Goal: Find specific page/section: Find specific page/section

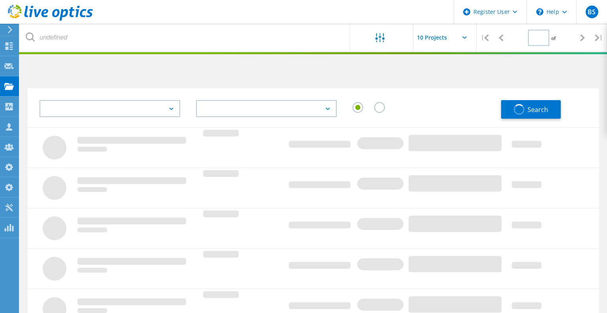
type input "1"
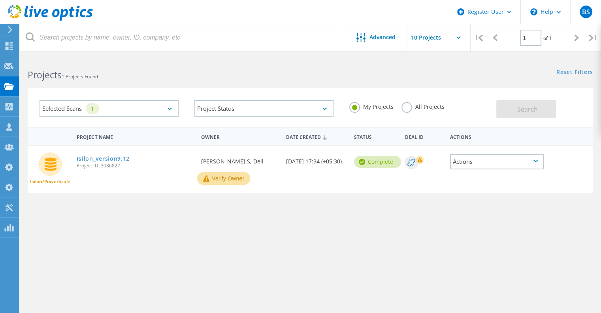
click at [408, 108] on label "All Projects" at bounding box center [423, 106] width 43 height 8
click at [0, 0] on input "All Projects" at bounding box center [0, 0] width 0 height 0
click at [516, 102] on button "Search" at bounding box center [527, 109] width 60 height 18
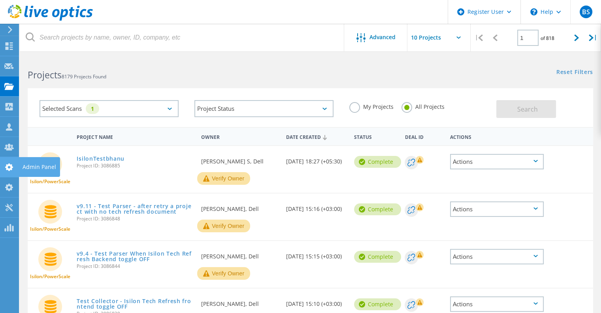
click at [5, 170] on div at bounding box center [8, 168] width 9 height 9
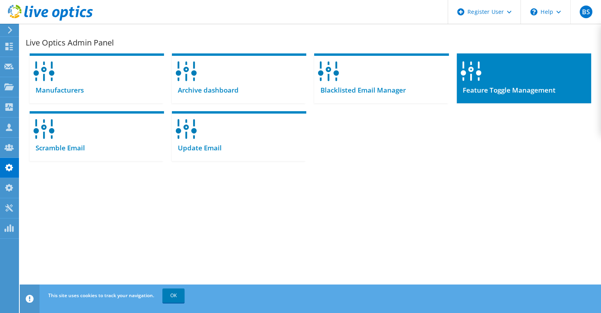
click at [489, 84] on div "Feature Toggle Management" at bounding box center [524, 93] width 134 height 19
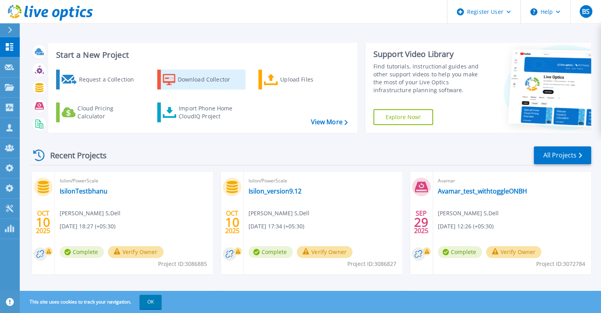
click at [182, 77] on div "Download Collector" at bounding box center [209, 80] width 63 height 16
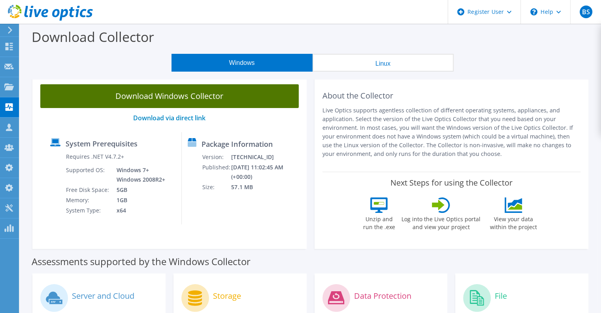
click at [249, 99] on link "Download Windows Collector" at bounding box center [169, 96] width 259 height 24
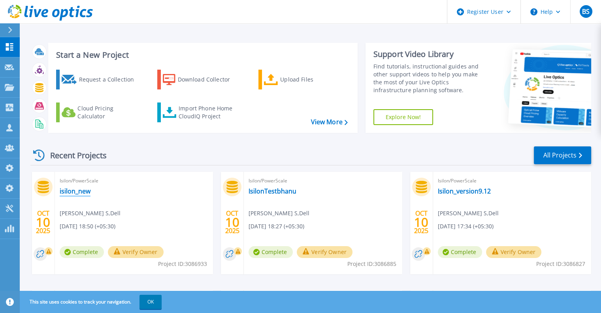
click at [85, 192] on link "isilon_new" at bounding box center [75, 191] width 31 height 8
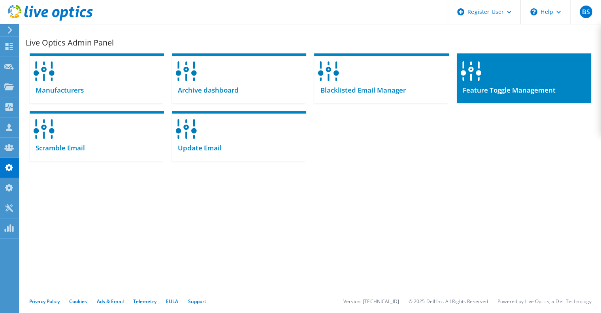
click at [491, 69] on div at bounding box center [524, 68] width 134 height 30
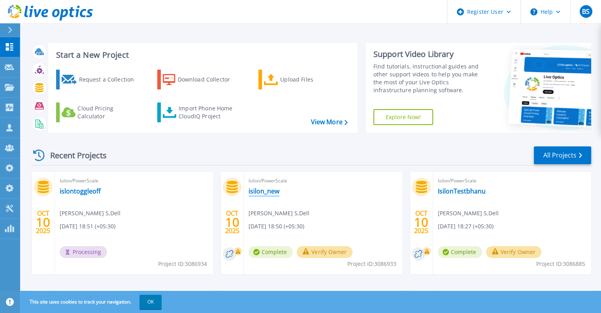
click at [270, 195] on link "isilon_new" at bounding box center [264, 191] width 31 height 8
click at [91, 191] on link "islontoggleoff" at bounding box center [80, 191] width 41 height 8
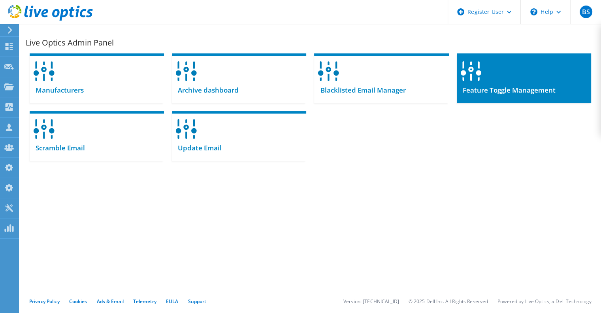
click at [548, 75] on div at bounding box center [524, 68] width 134 height 30
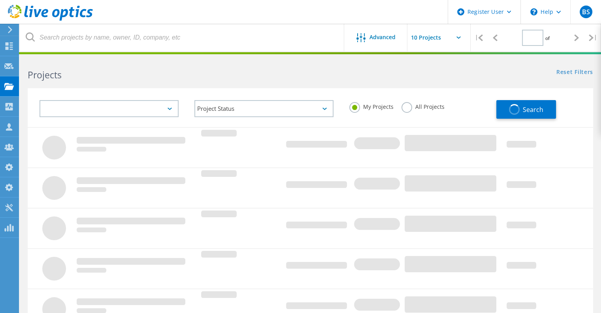
type input "1"
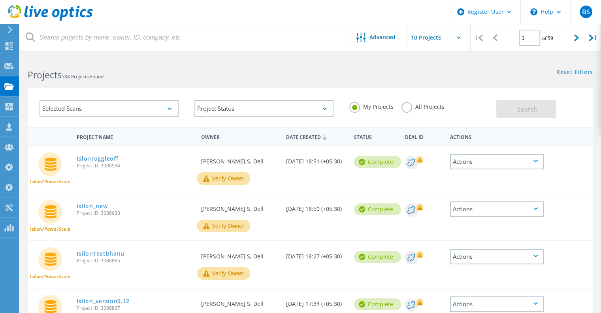
click at [408, 104] on label "All Projects" at bounding box center [423, 106] width 43 height 8
click at [0, 0] on input "All Projects" at bounding box center [0, 0] width 0 height 0
click at [412, 113] on div "My Projects All Projects" at bounding box center [419, 106] width 155 height 29
click at [410, 109] on label "All Projects" at bounding box center [423, 106] width 43 height 8
click at [0, 0] on input "All Projects" at bounding box center [0, 0] width 0 height 0
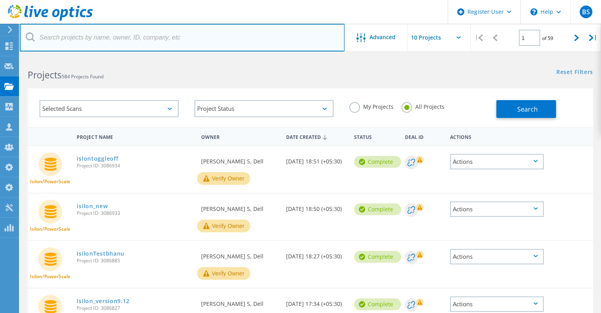
click at [216, 44] on input "text" at bounding box center [182, 38] width 325 height 28
type input "[PERSON_NAME]"
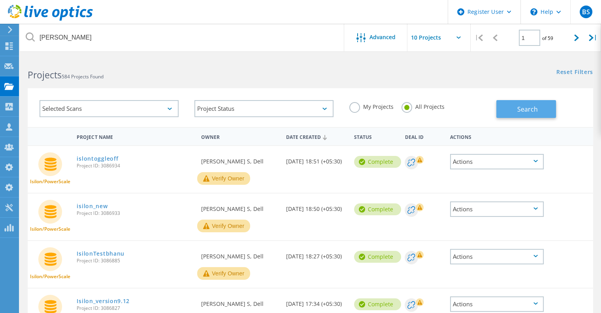
click at [509, 111] on button "Search" at bounding box center [527, 109] width 60 height 18
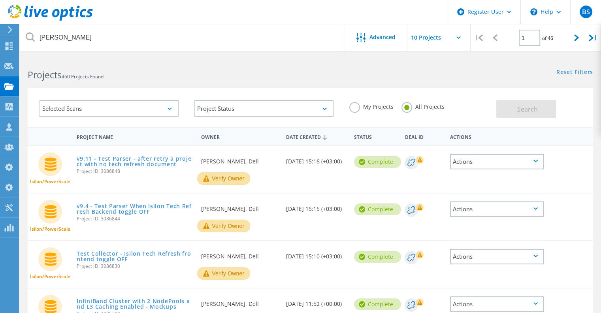
click at [530, 99] on div "Search" at bounding box center [543, 105] width 93 height 26
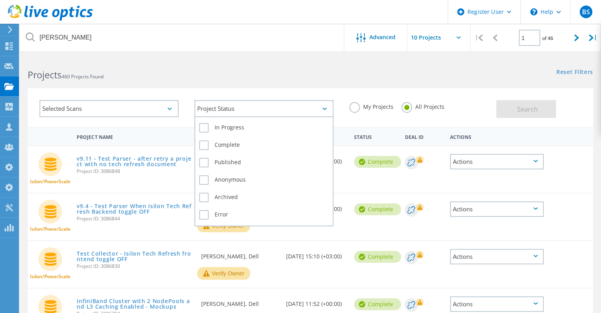
click at [315, 106] on div "Project Status" at bounding box center [264, 108] width 139 height 17
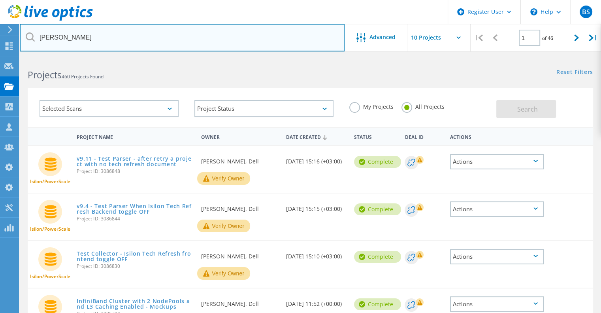
click at [87, 40] on input "[PERSON_NAME]" at bounding box center [182, 38] width 325 height 28
click at [234, 42] on input "[PERSON_NAME]" at bounding box center [182, 38] width 325 height 28
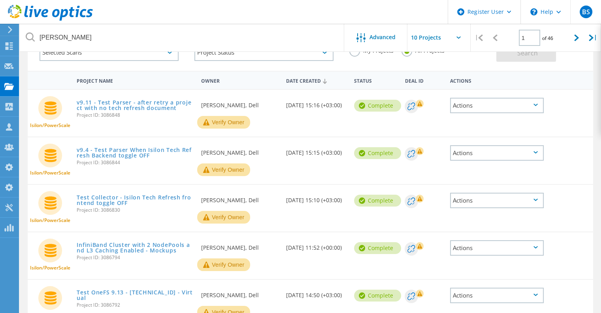
scroll to position [57, 0]
drag, startPoint x: 125, startPoint y: 254, endPoint x: 128, endPoint y: 249, distance: 5.8
click at [128, 249] on div "InfiniBand Cluster with 2 NodePools and L3 Caching Enabled - Mockups Project ID…" at bounding box center [135, 250] width 125 height 36
click at [128, 249] on link "InfiniBand Cluster with 2 NodePools and L3 Caching Enabled - Mockups" at bounding box center [135, 247] width 117 height 11
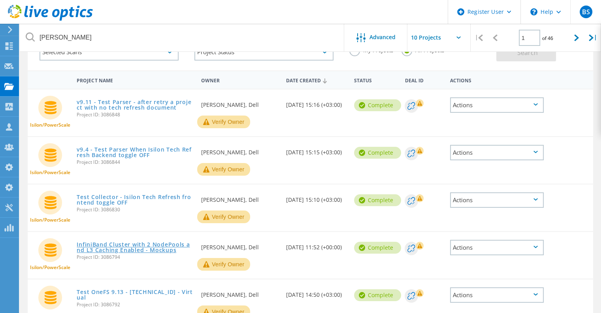
click at [128, 249] on link "InfiniBand Cluster with 2 NodePools and L3 Caching Enabled - Mockups" at bounding box center [135, 247] width 117 height 11
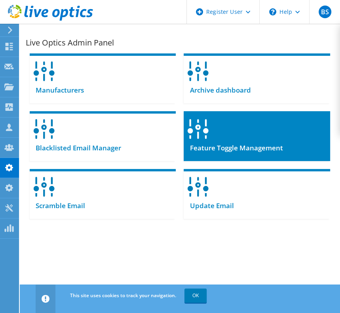
click at [202, 127] on icon at bounding box center [197, 129] width 21 height 20
